Goal: Transaction & Acquisition: Purchase product/service

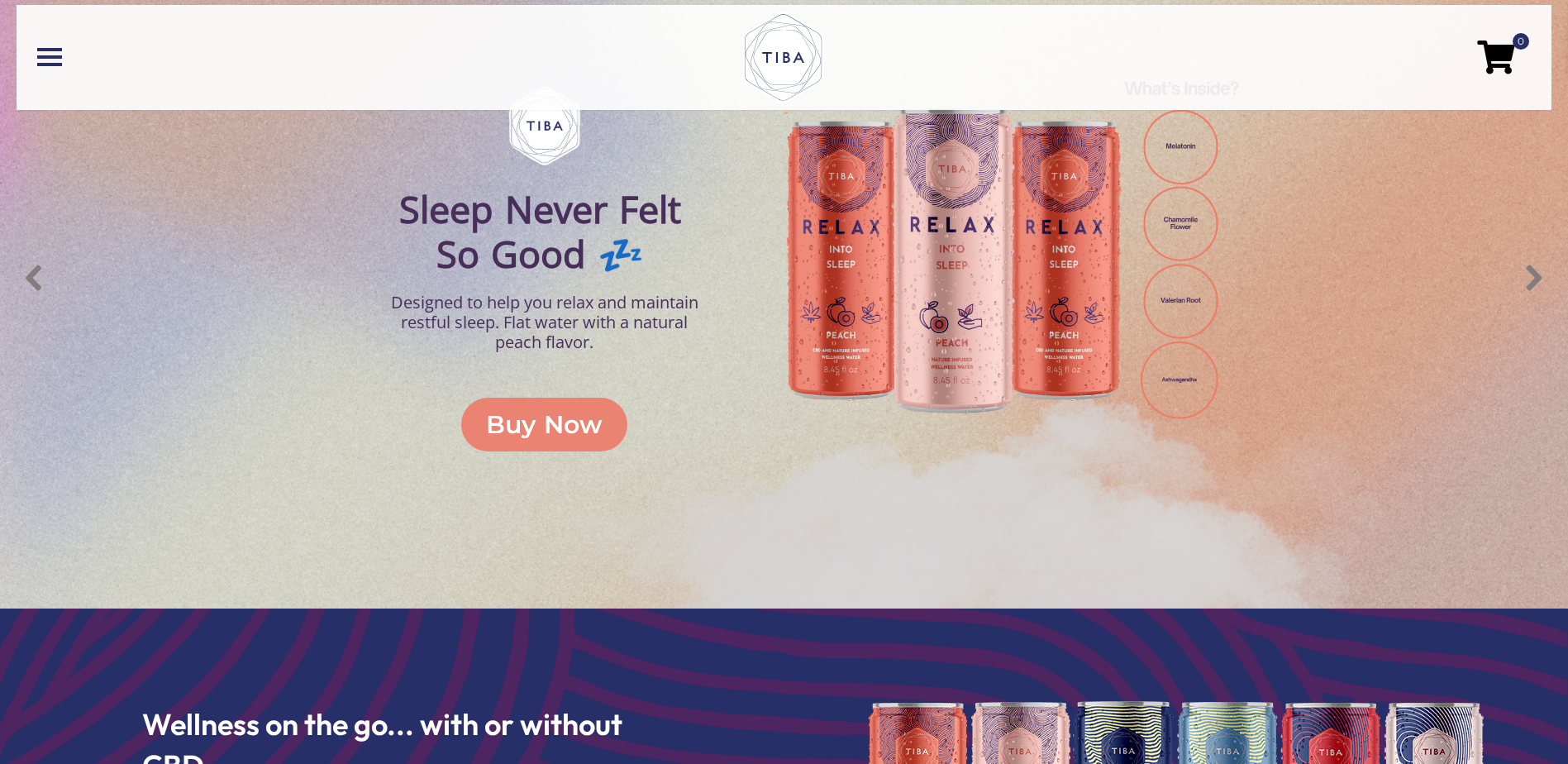
scroll to position [818, 0]
click at [527, 427] on div "Buy Now" at bounding box center [545, 424] width 117 height 37
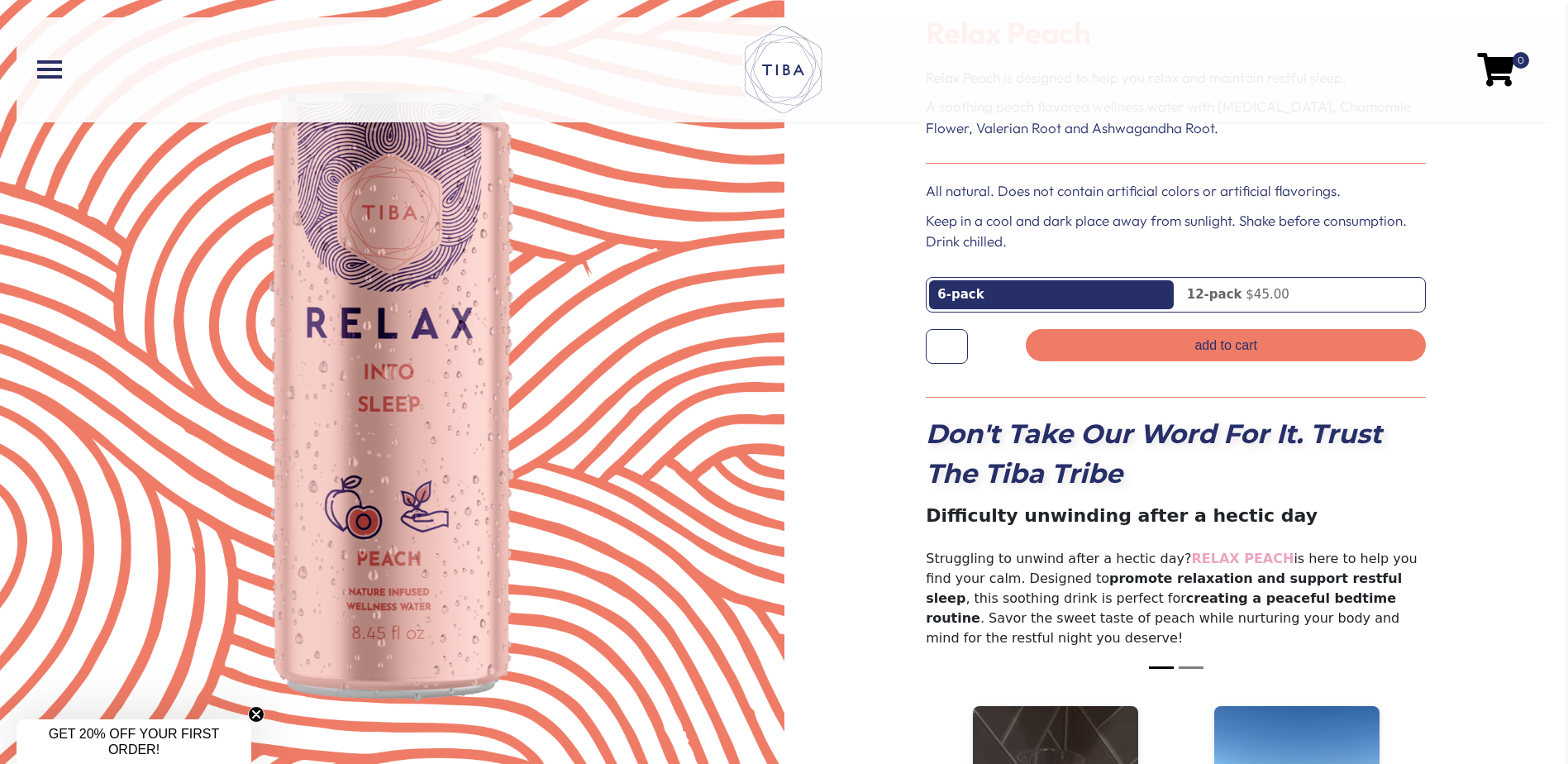
scroll to position [135, 0]
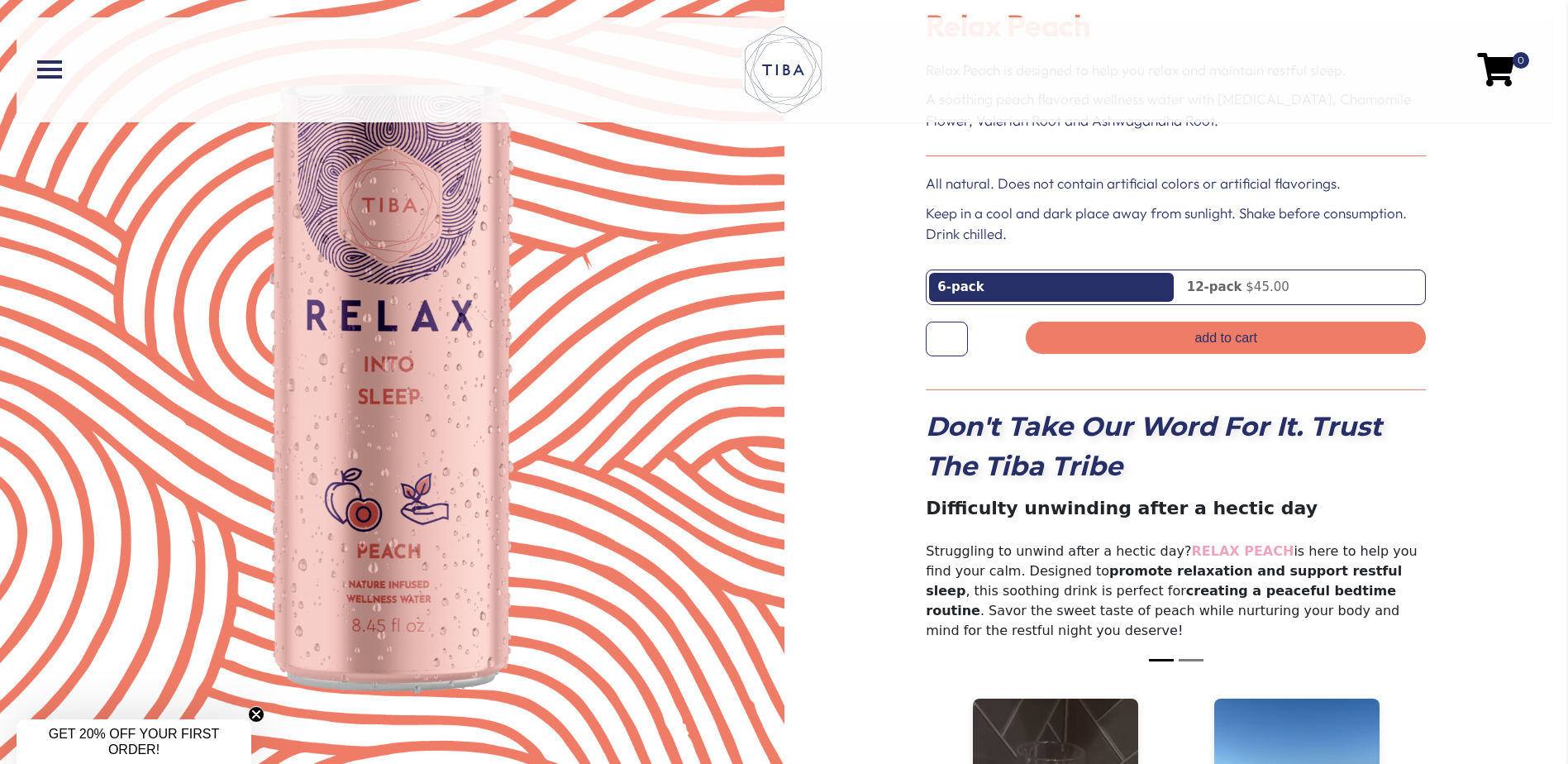
click at [1022, 290] on link "6-pack" at bounding box center [1051, 287] width 244 height 29
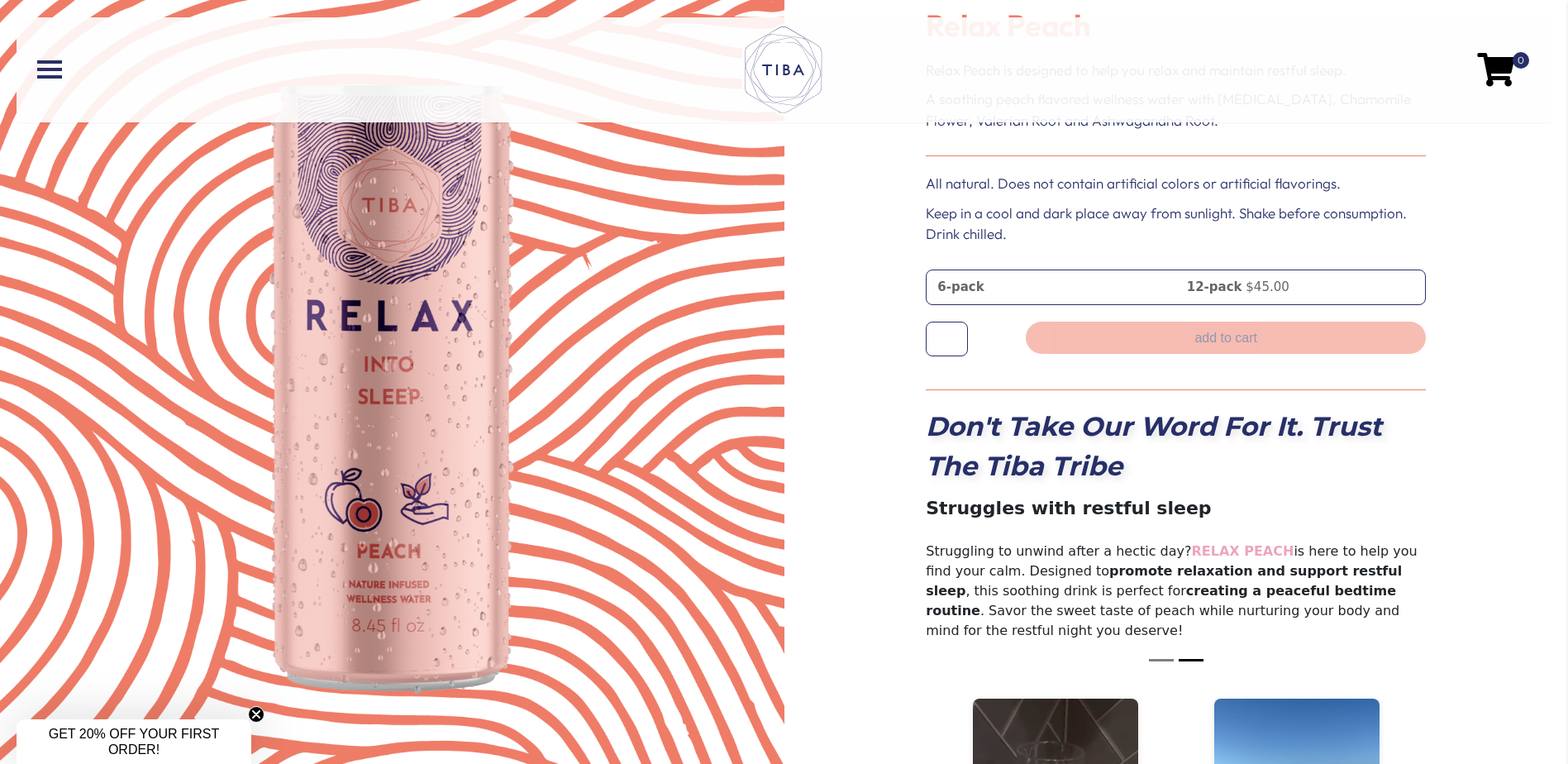
click at [1022, 290] on link "6-pack" at bounding box center [1051, 287] width 244 height 29
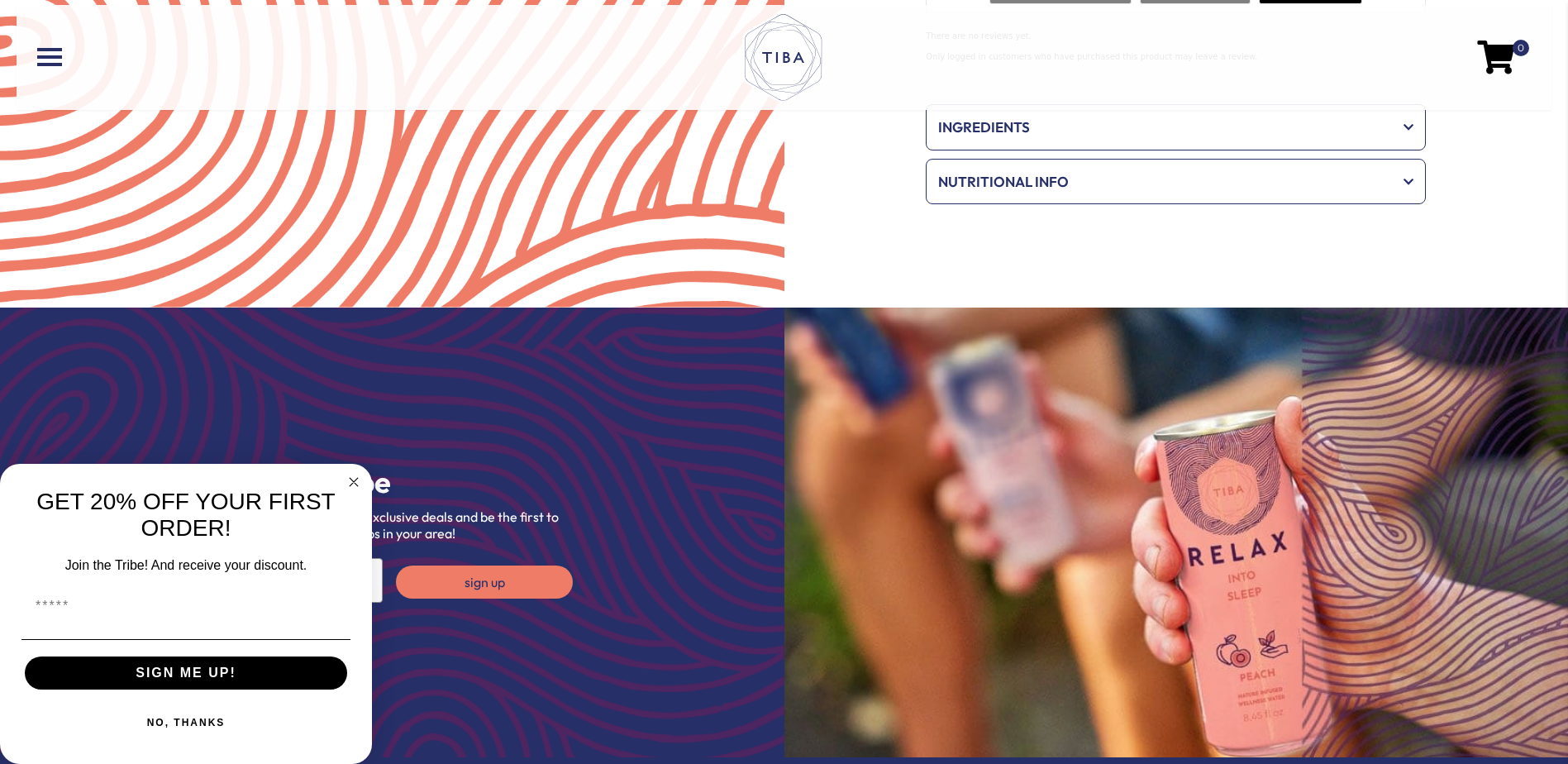
scroll to position [1298, 0]
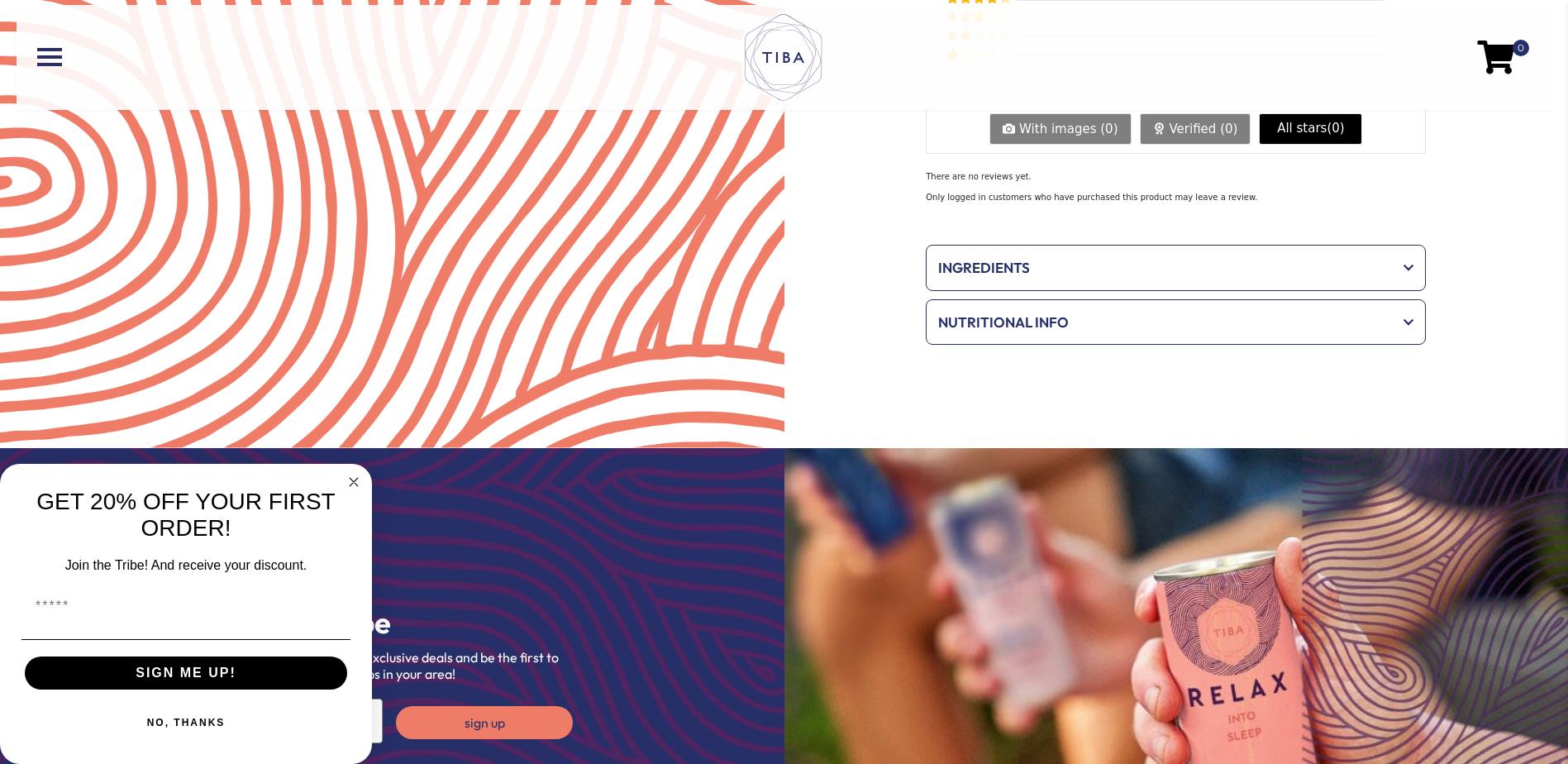
click at [1014, 257] on span "Ingredients" at bounding box center [1165, 268] width 453 height 22
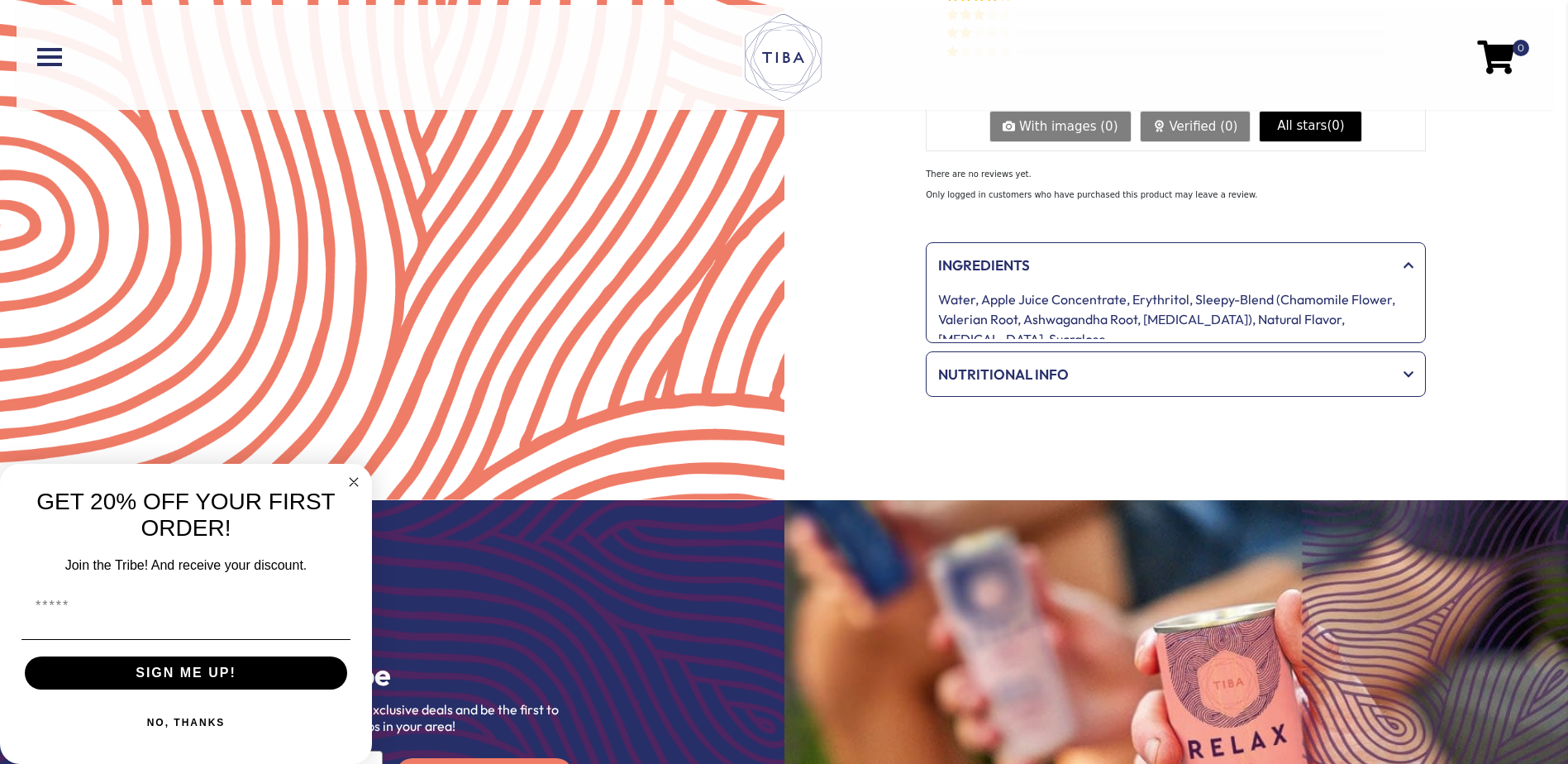
scroll to position [1302, 0]
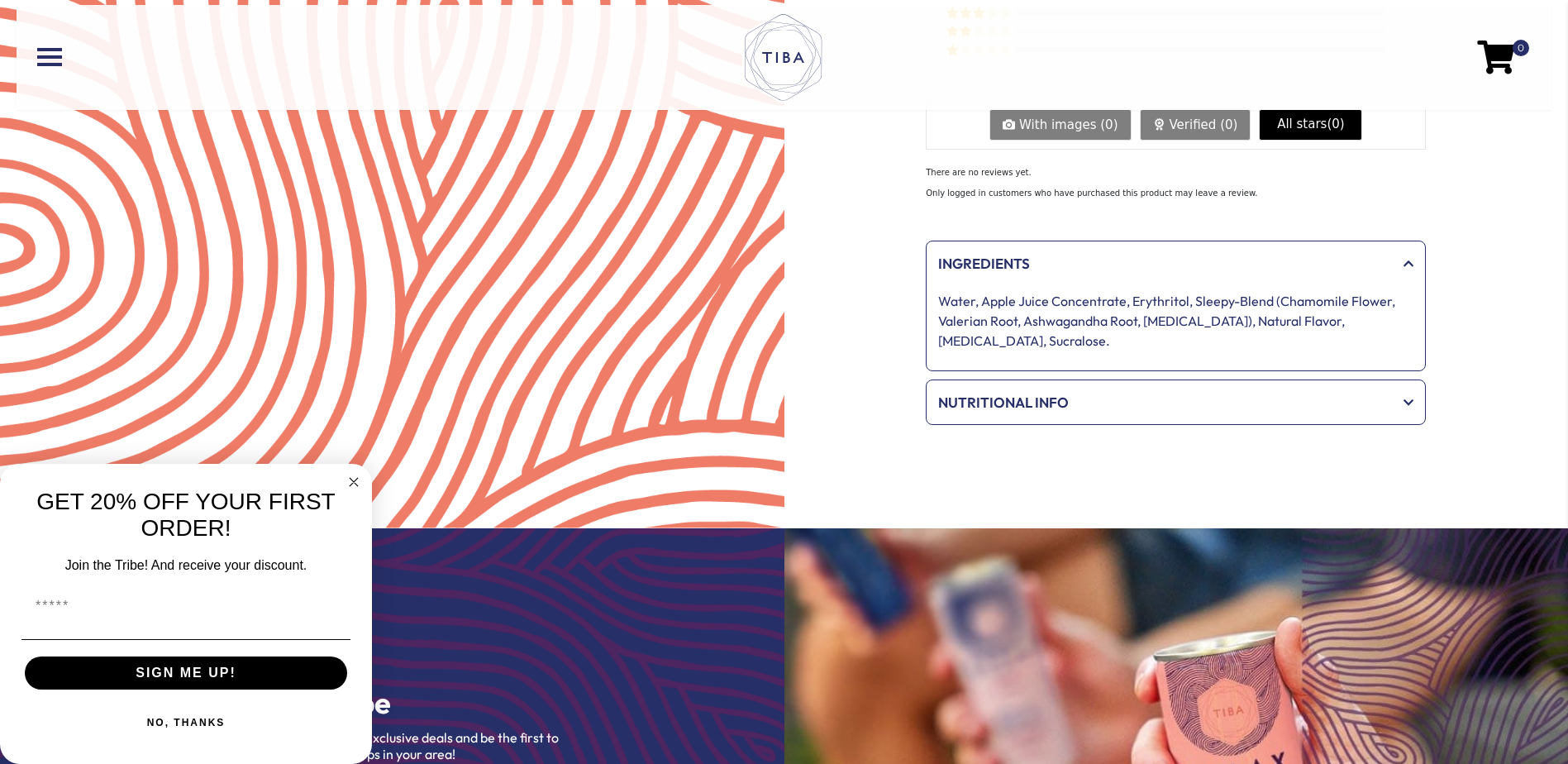
click at [995, 395] on div "Nutritional Info" at bounding box center [1176, 403] width 492 height 38
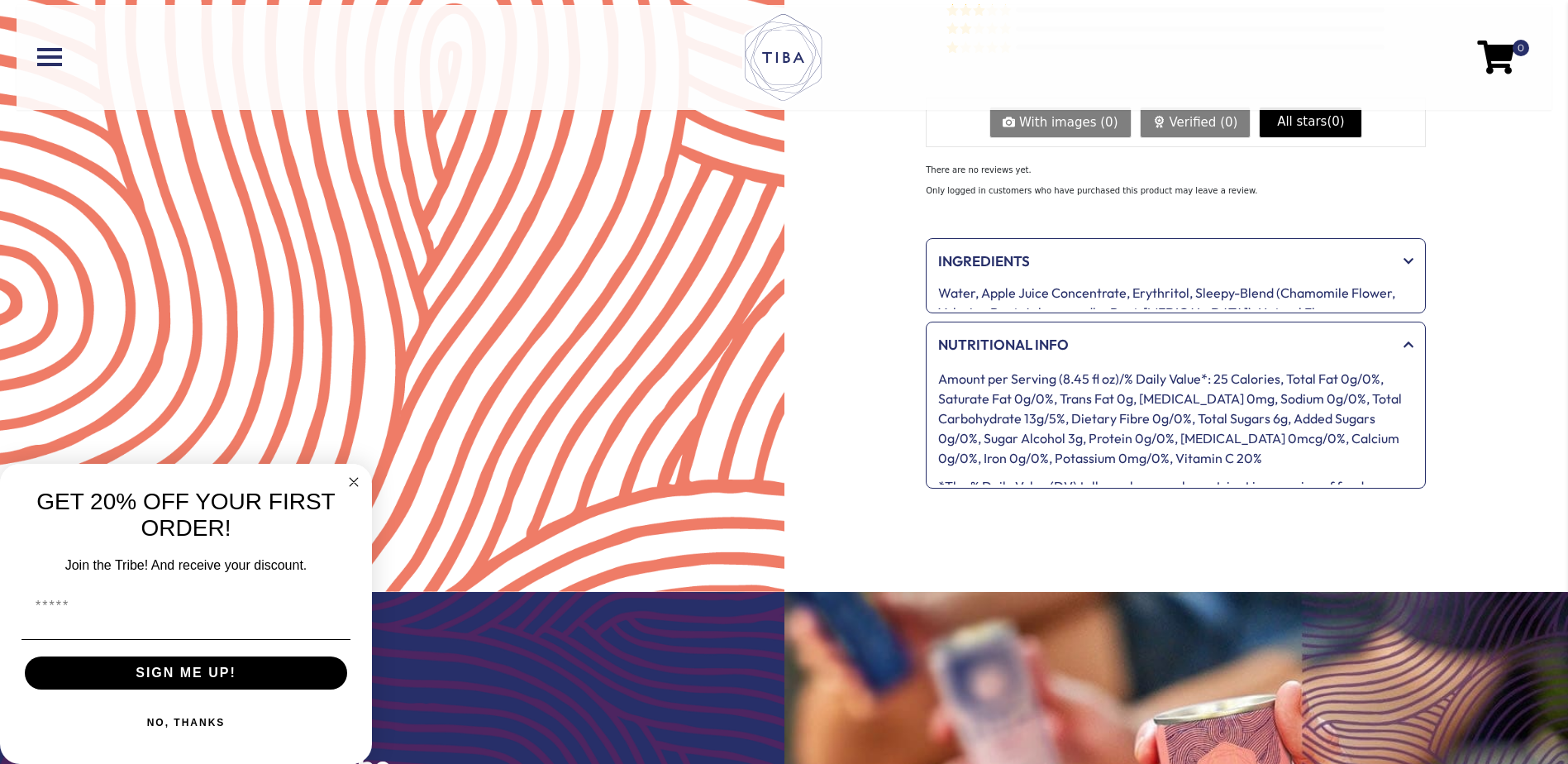
scroll to position [1307, 0]
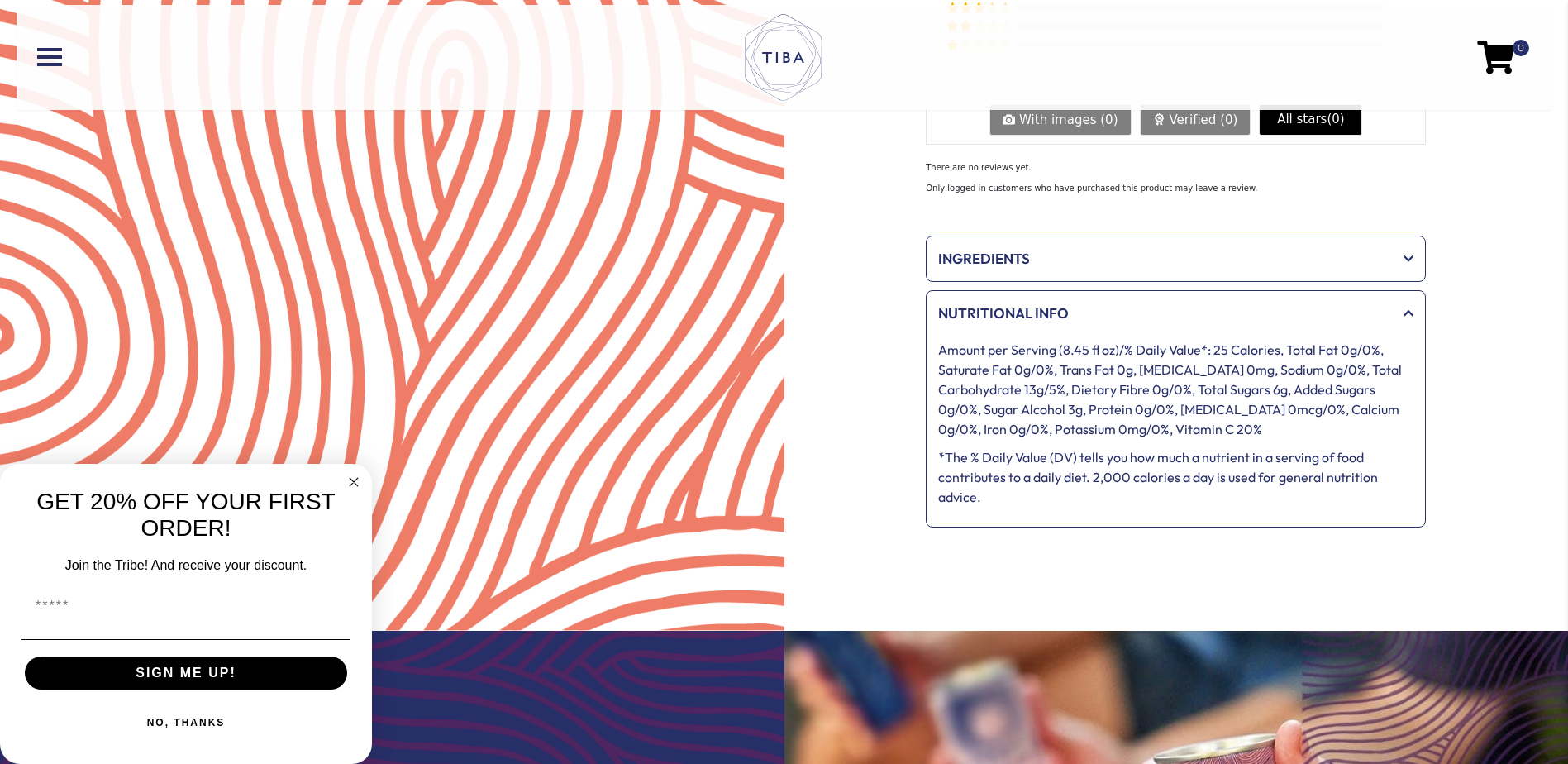
click at [972, 248] on span "Ingredients" at bounding box center [1165, 259] width 453 height 22
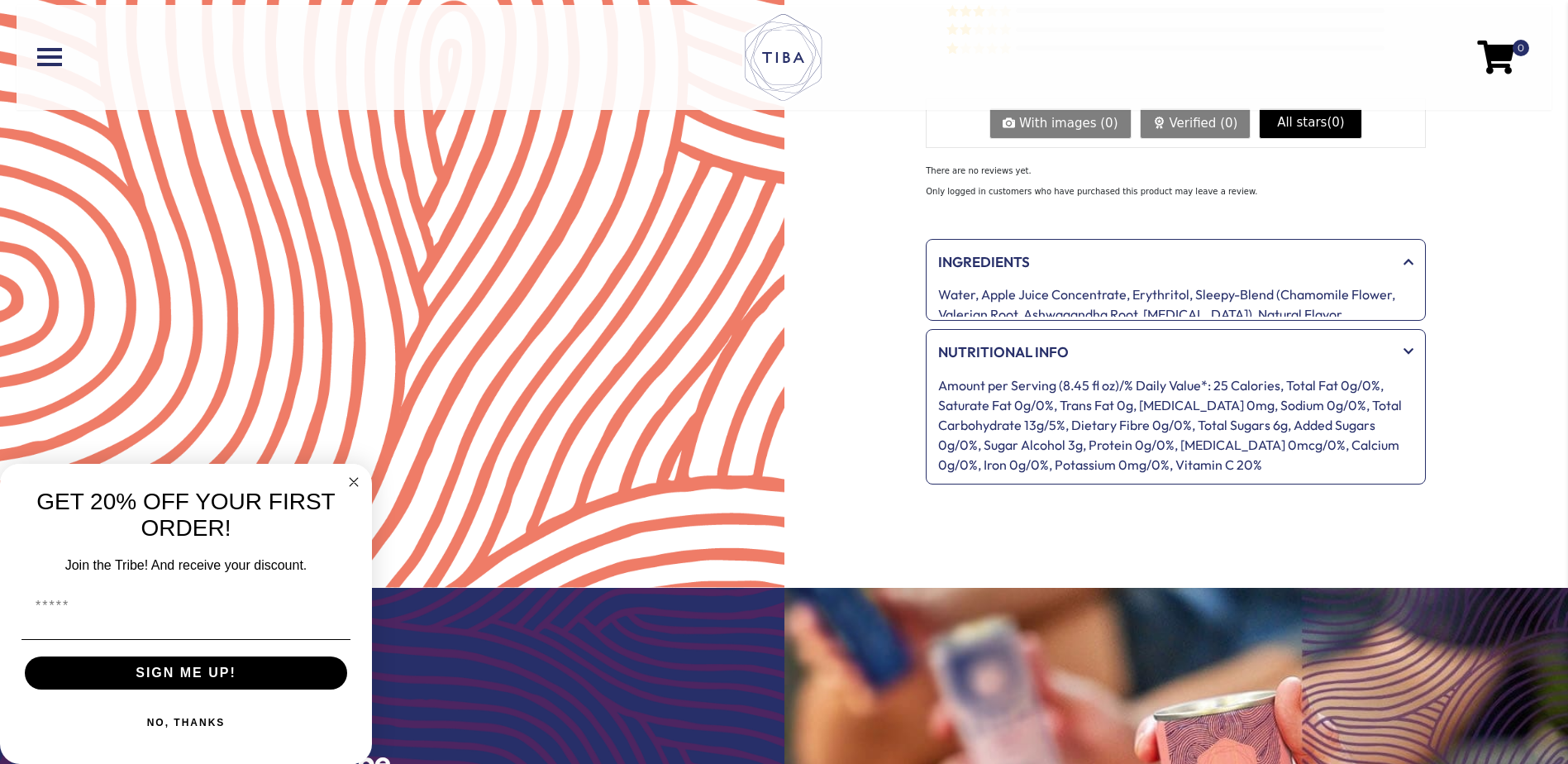
scroll to position [1302, 0]
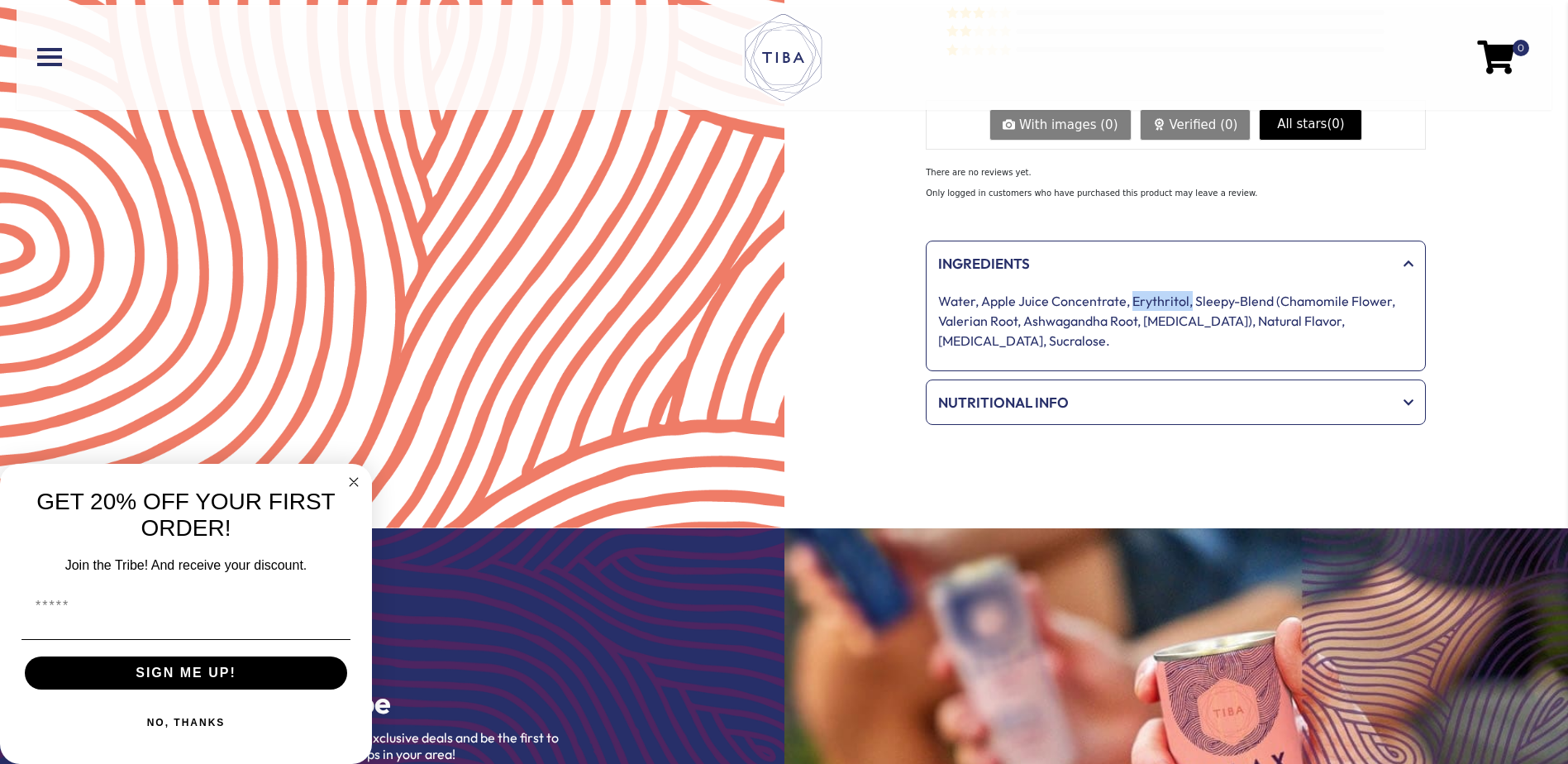
drag, startPoint x: 1189, startPoint y: 277, endPoint x: 1131, endPoint y: 282, distance: 58.2
click at [1131, 291] on p "Water, Apple Juice Concentrate, Erythritol, Sleepy-Blend (Chamomile Flower, Val…" at bounding box center [1176, 320] width 475 height 59
copy p "Erythritol,"
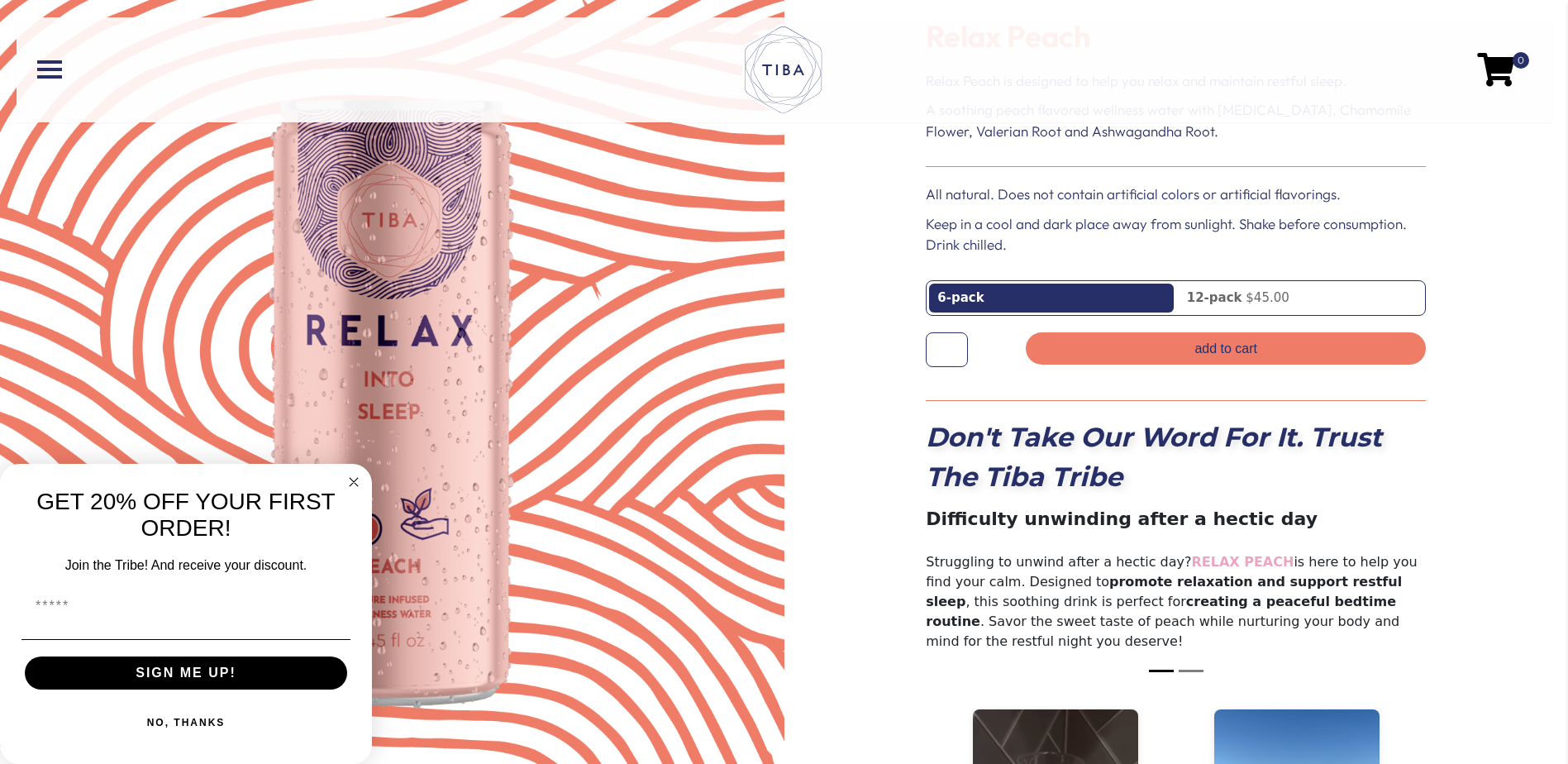
scroll to position [122, 0]
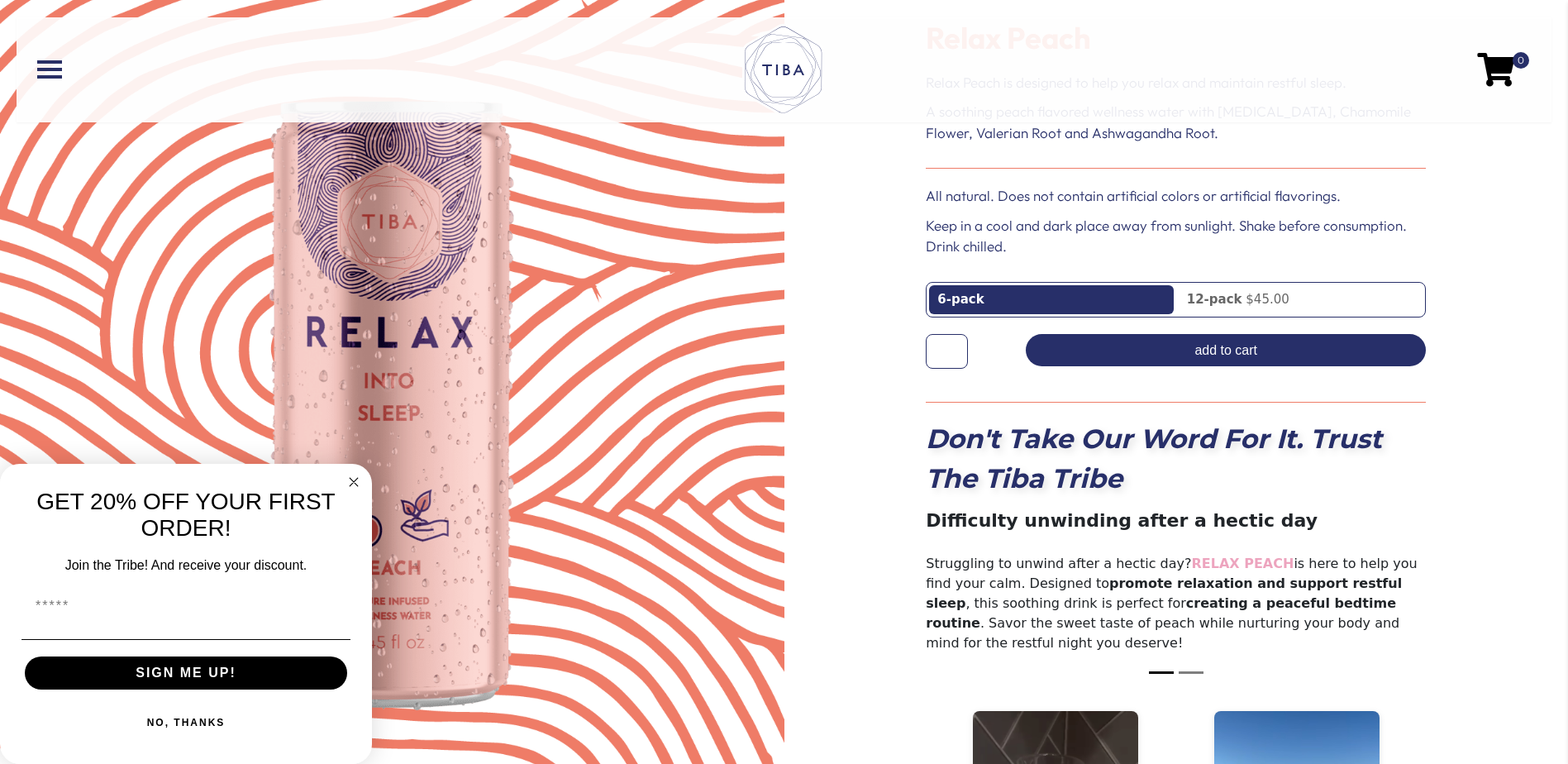
click at [1140, 357] on button "Add to cart" at bounding box center [1226, 350] width 401 height 32
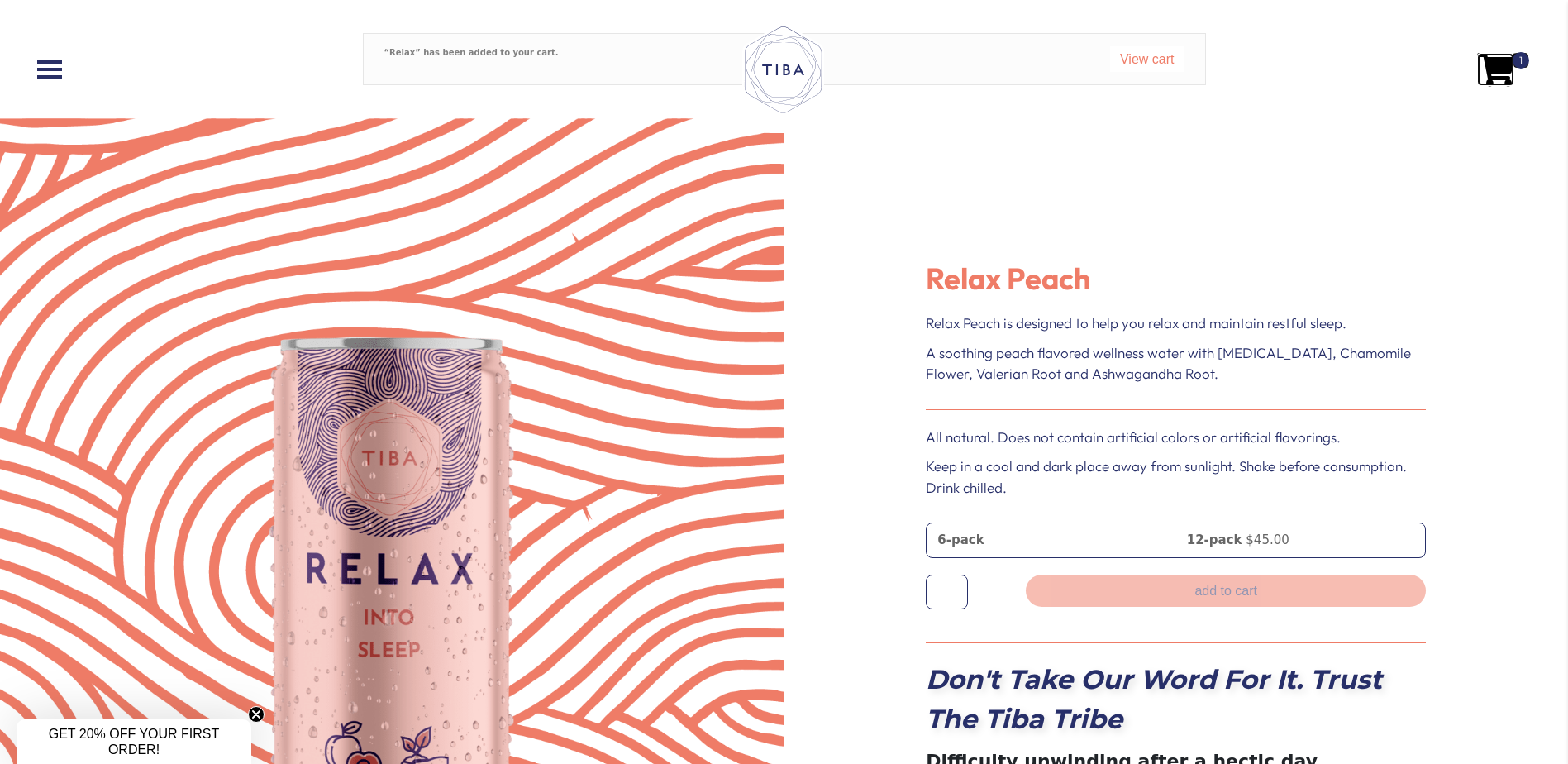
click at [1502, 58] on span at bounding box center [1496, 70] width 37 height 33
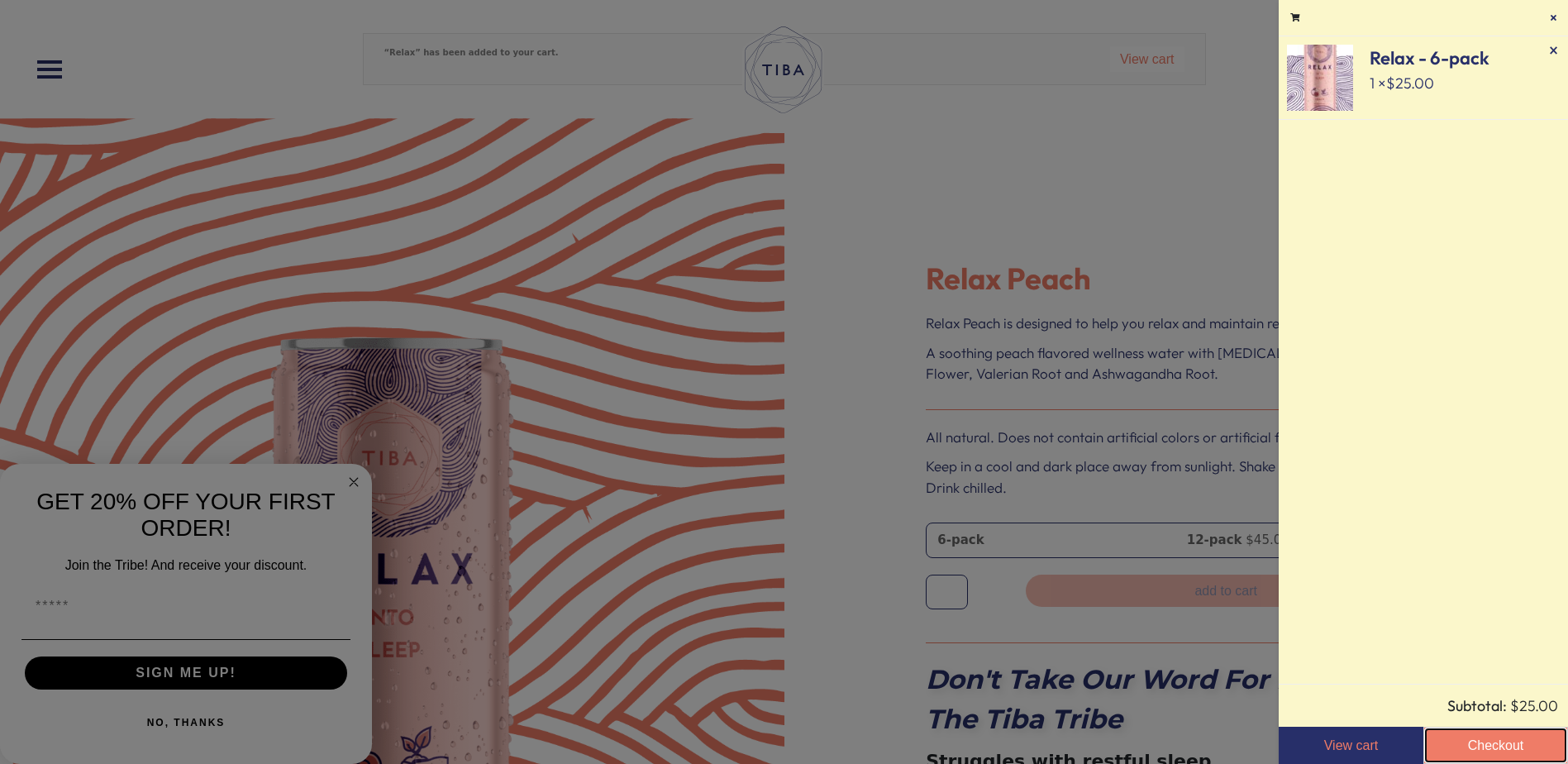
click at [1482, 757] on link "Checkout" at bounding box center [1496, 746] width 145 height 37
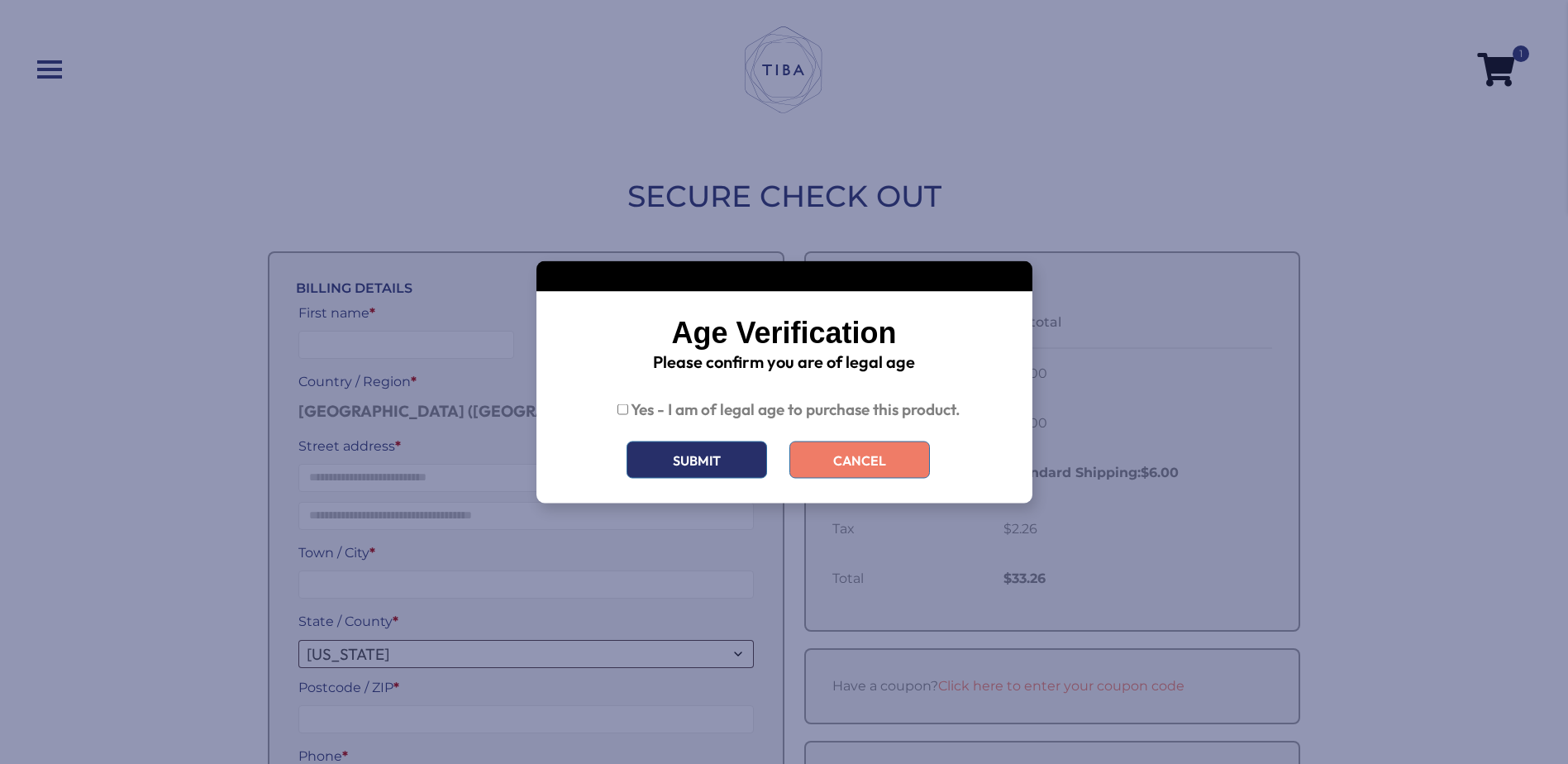
select select "**"
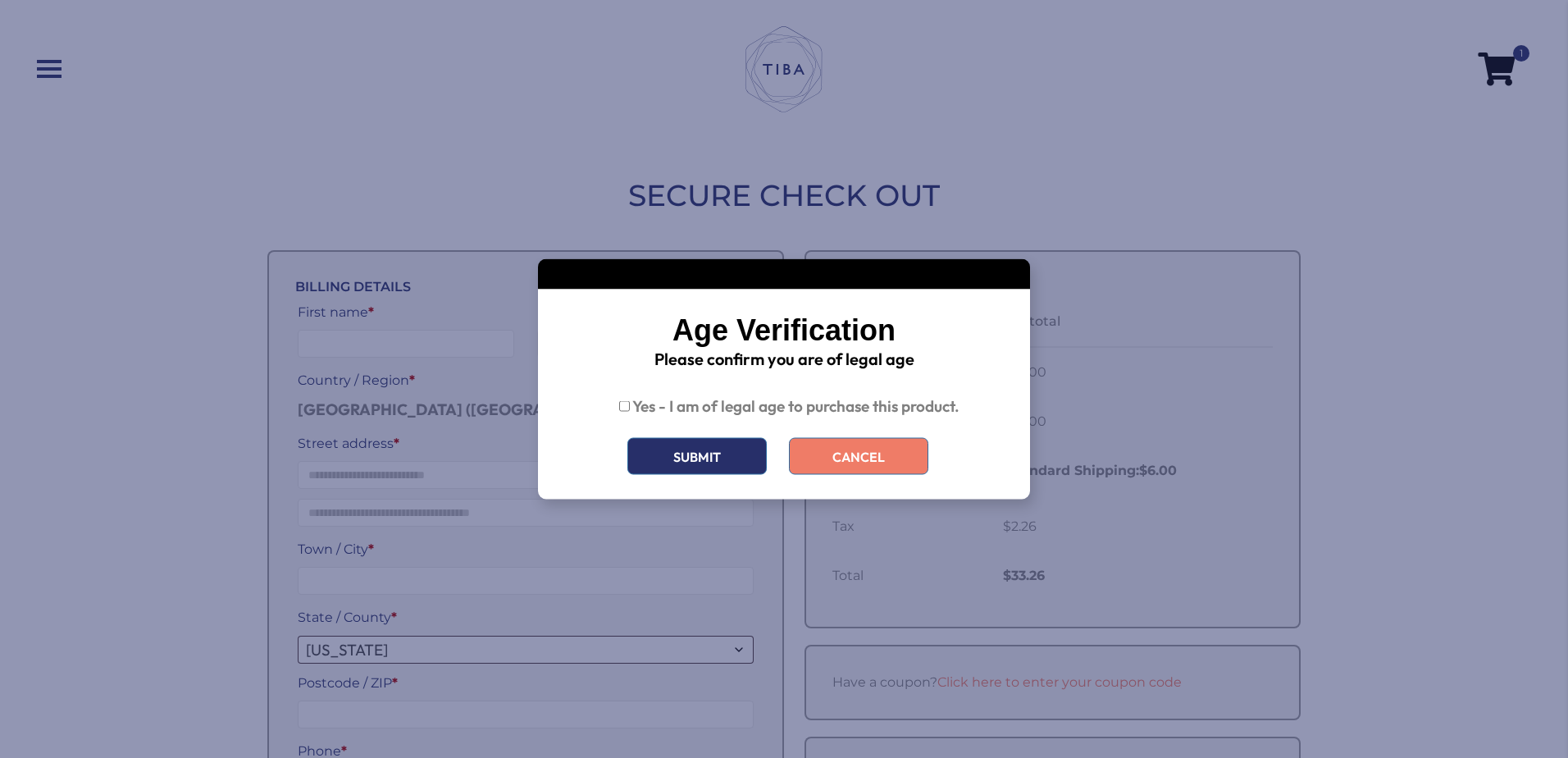
click at [630, 411] on div "Yes - I am of legal age to purchase this product." at bounding box center [784, 403] width 443 height 37
click at [691, 462] on button "Submit" at bounding box center [697, 456] width 140 height 37
